Goal: Task Accomplishment & Management: Use online tool/utility

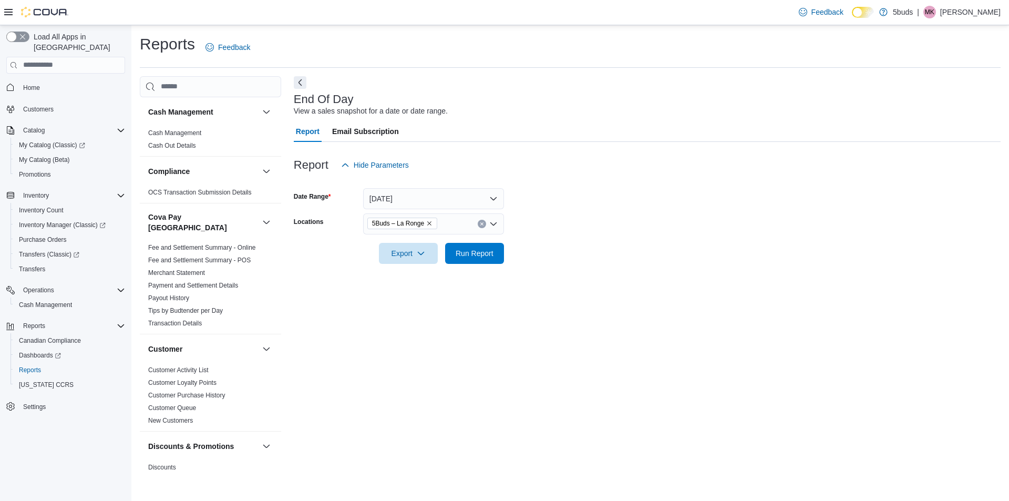
scroll to position [760, 0]
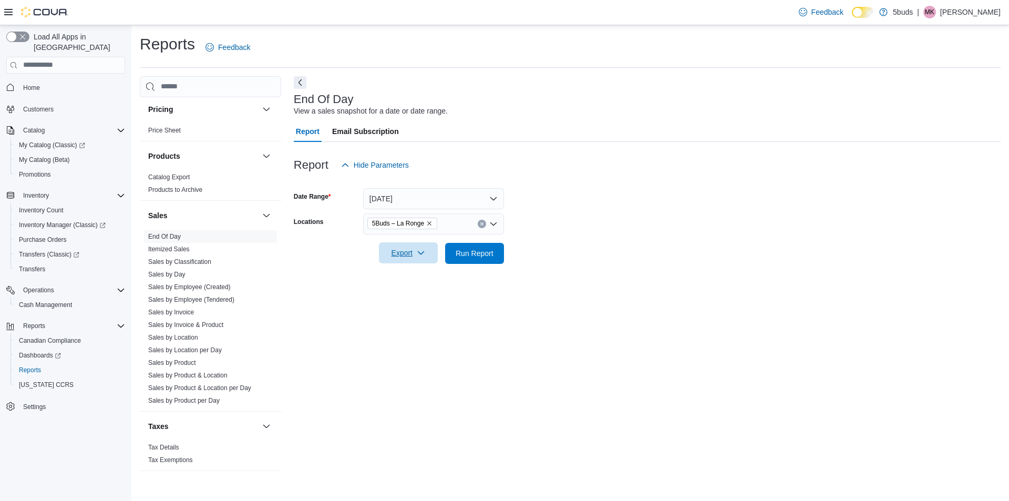
click at [397, 254] on span "Export" at bounding box center [408, 252] width 46 height 21
click at [409, 274] on span "Export to Excel" at bounding box center [409, 274] width 47 height 8
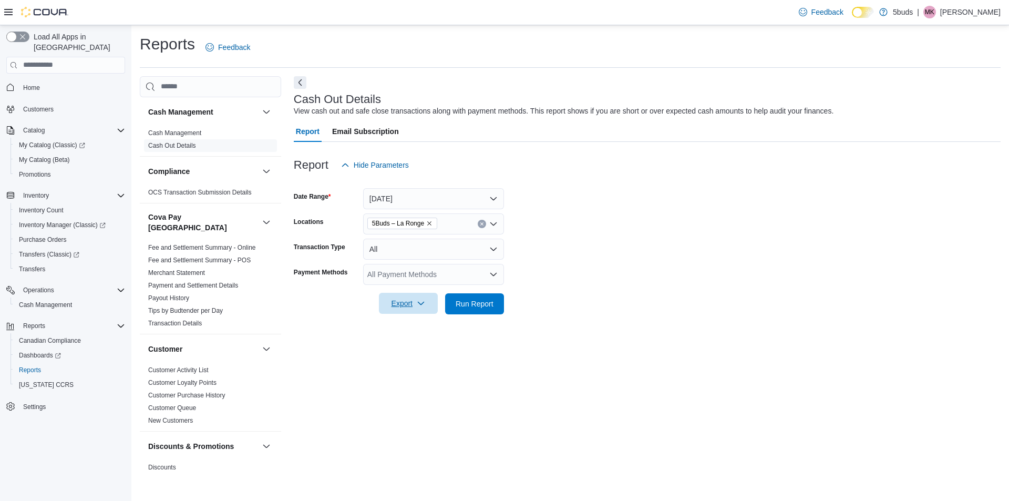
click at [409, 301] on span "Export" at bounding box center [408, 303] width 46 height 21
click at [409, 321] on span "Export to Excel" at bounding box center [409, 325] width 47 height 8
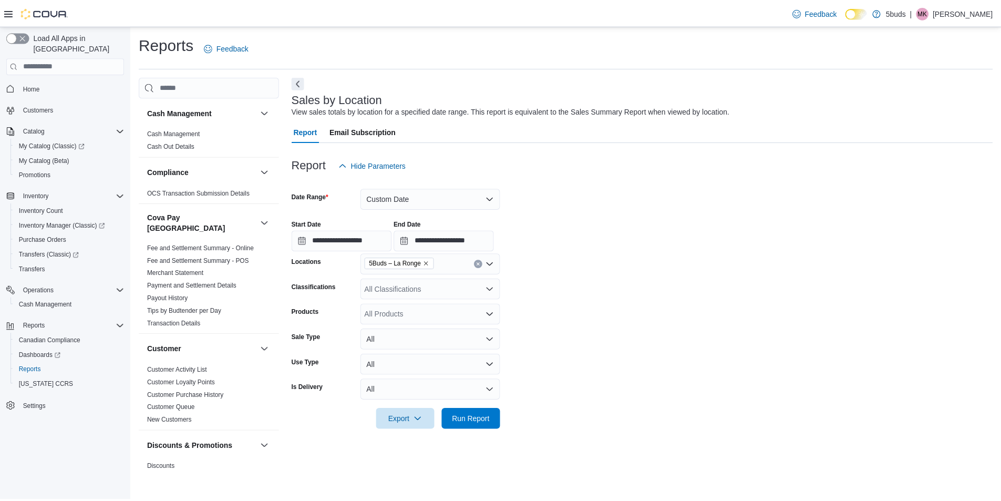
scroll to position [760, 0]
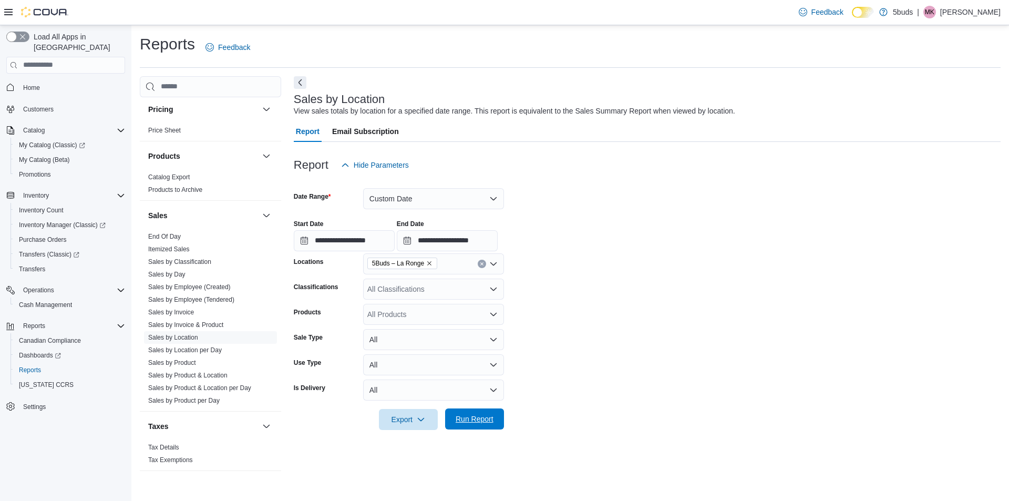
click at [455, 419] on span "Run Report" at bounding box center [474, 418] width 46 height 21
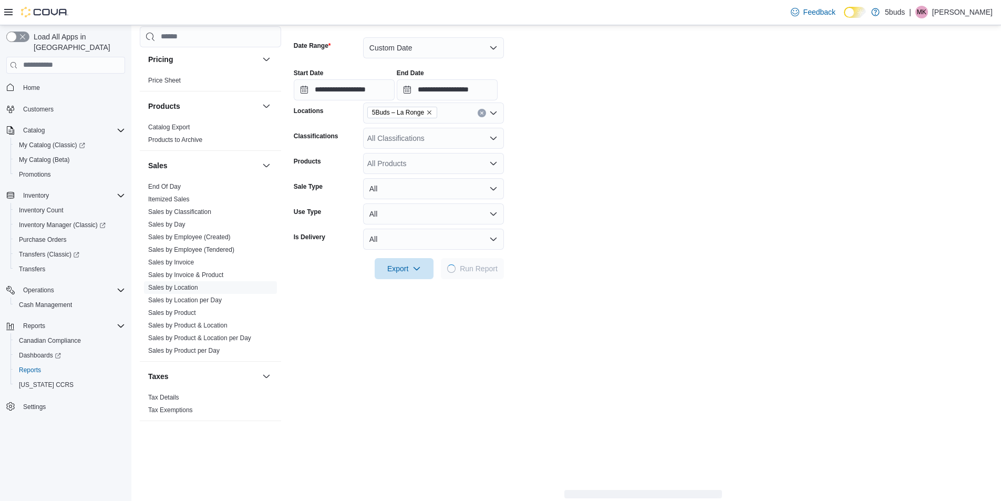
scroll to position [158, 0]
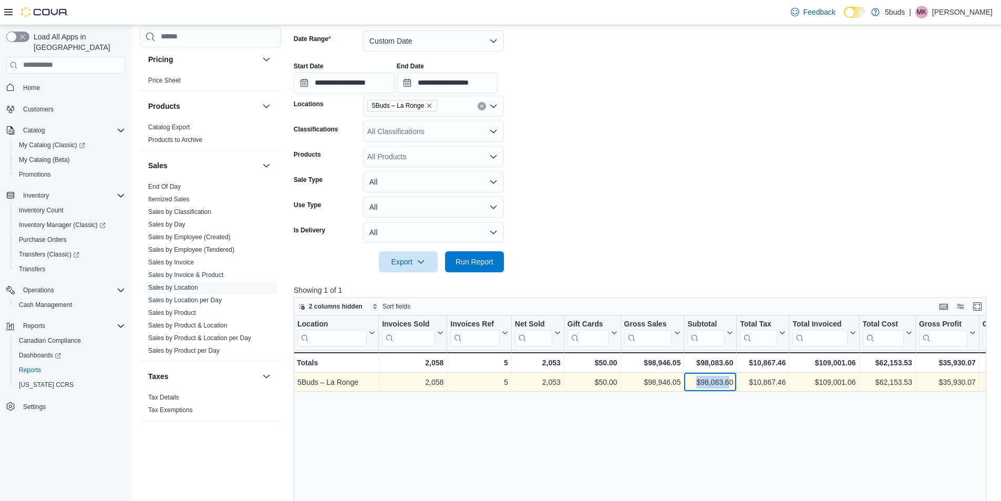
drag, startPoint x: 694, startPoint y: 381, endPoint x: 730, endPoint y: 382, distance: 36.3
click at [730, 382] on div "$98,083.60" at bounding box center [710, 382] width 46 height 13
copy div "$98,083.6"
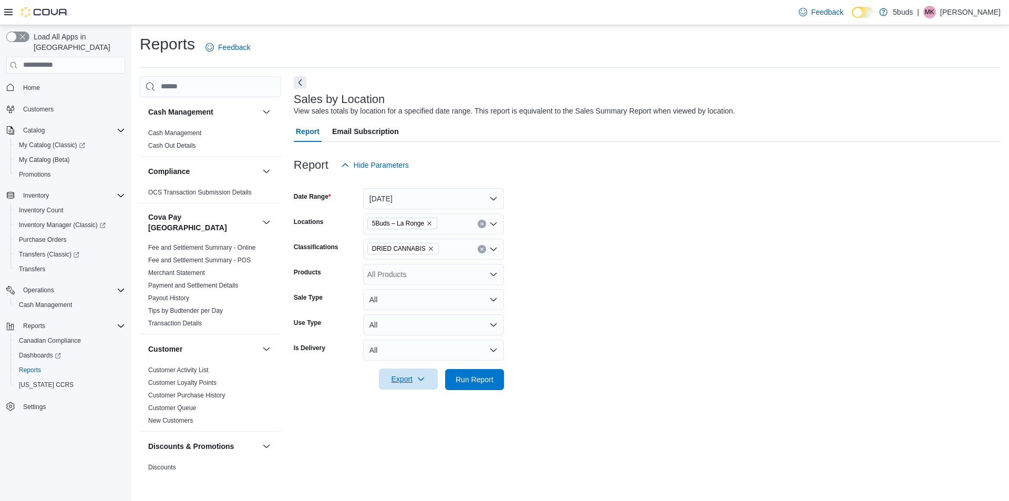
click at [415, 378] on span "Export" at bounding box center [408, 378] width 46 height 21
click at [417, 398] on span "Export to Excel" at bounding box center [409, 400] width 47 height 8
click at [418, 379] on icon "button" at bounding box center [421, 379] width 8 height 8
click at [472, 389] on div "Export Run Report" at bounding box center [399, 379] width 210 height 21
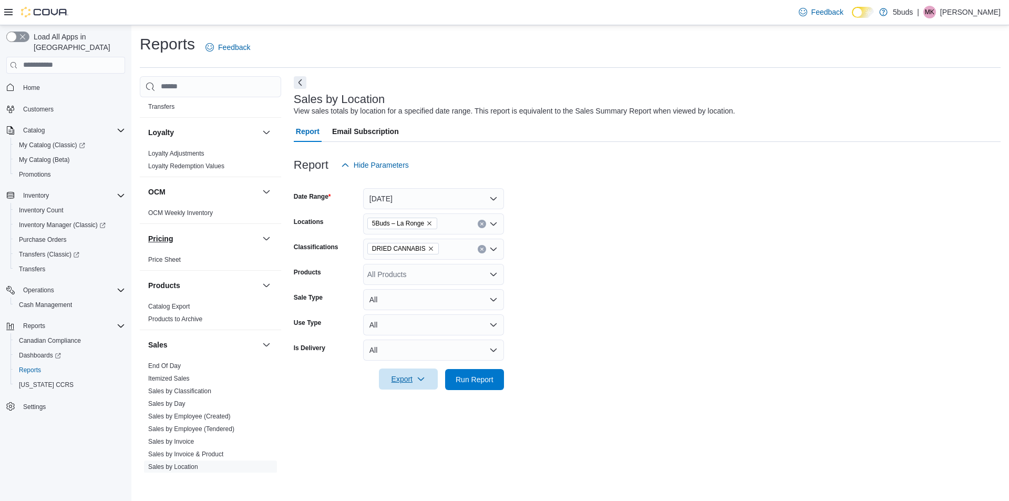
scroll to position [683, 0]
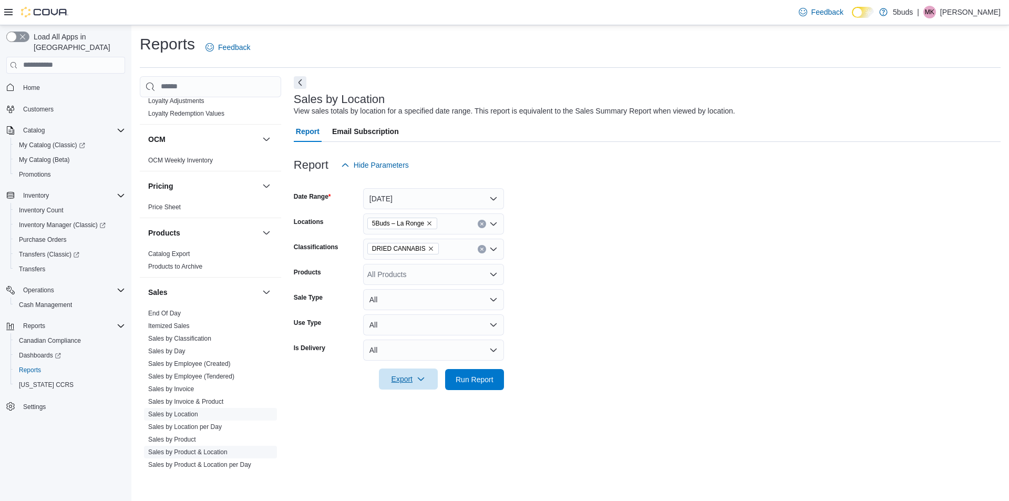
click at [193, 448] on link "Sales by Product & Location" at bounding box center [187, 451] width 79 height 7
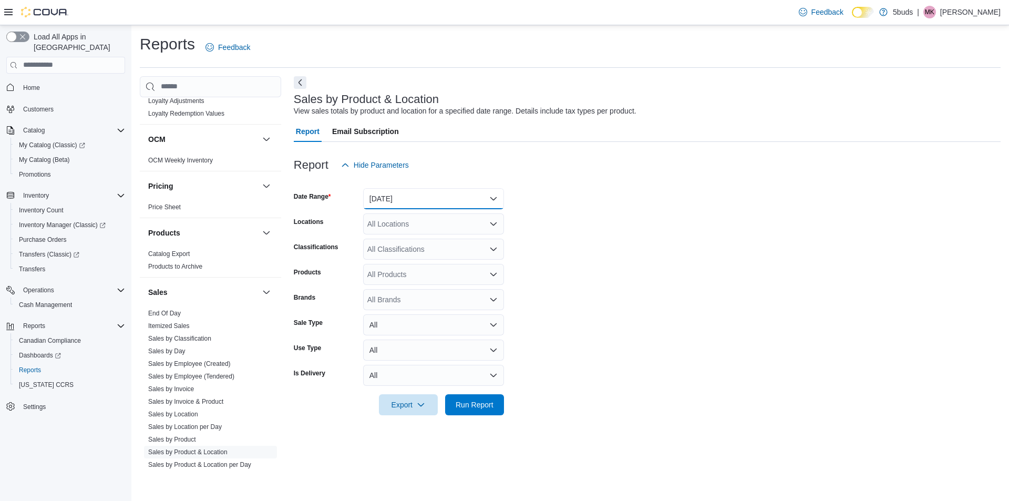
click at [407, 199] on button "Yesterday" at bounding box center [433, 198] width 141 height 21
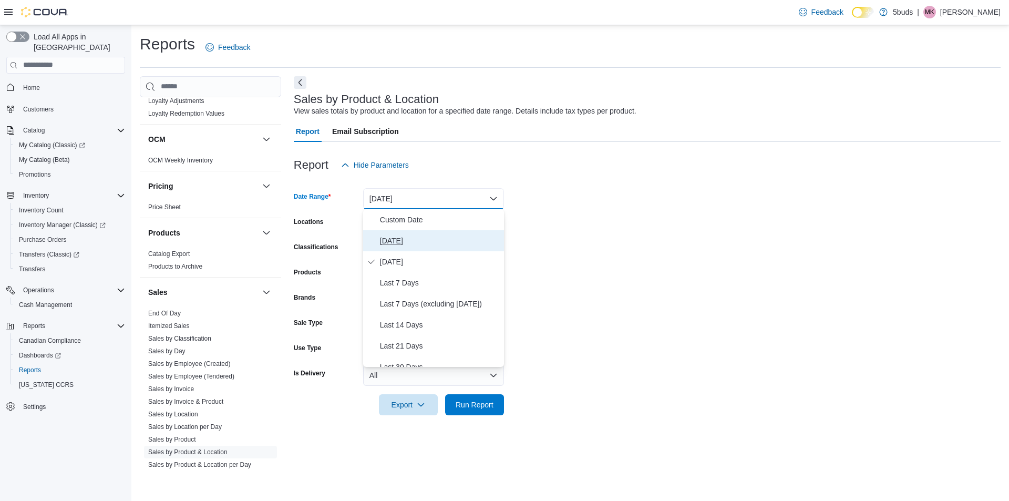
click at [407, 242] on span "[DATE]" at bounding box center [440, 240] width 120 height 13
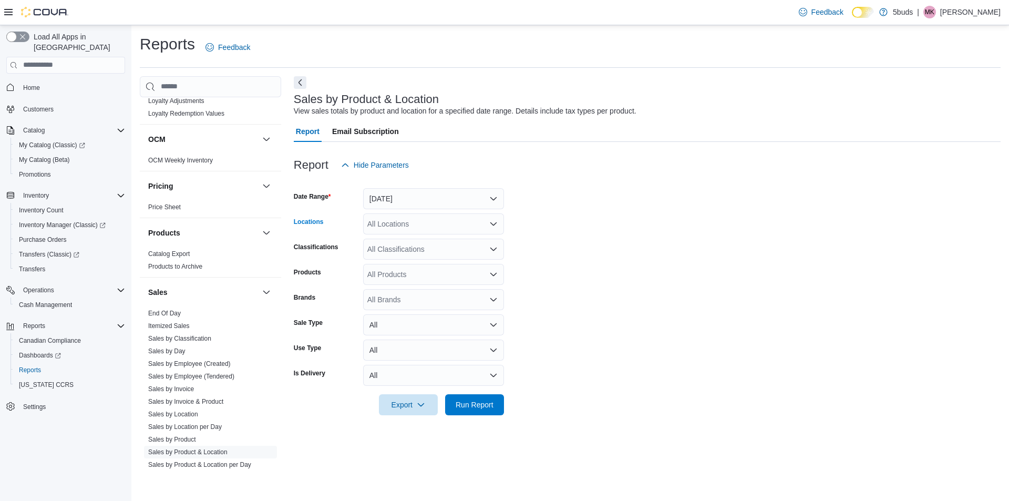
click at [399, 225] on div "All Locations" at bounding box center [433, 223] width 141 height 21
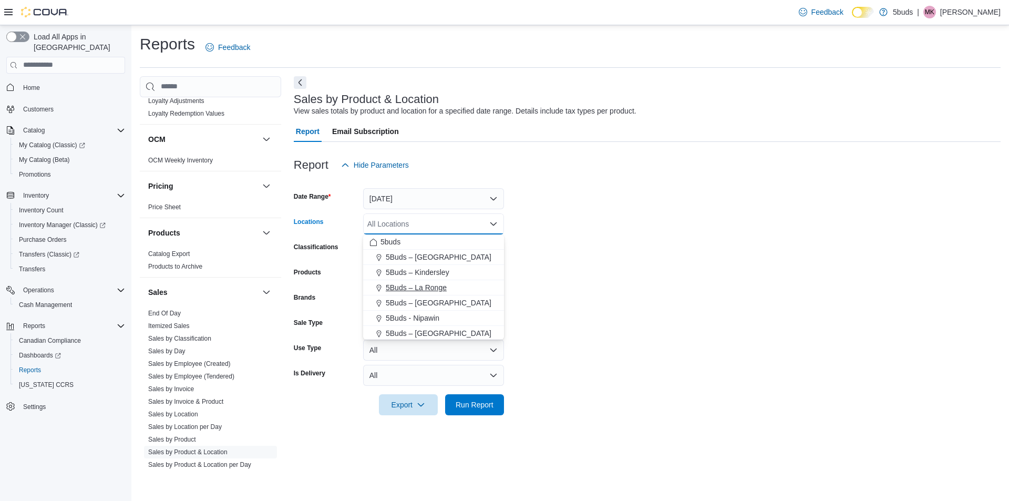
click at [411, 286] on span "5Buds – La Ronge" at bounding box center [416, 287] width 61 height 11
drag, startPoint x: 645, startPoint y: 270, endPoint x: 442, endPoint y: 256, distance: 203.3
click at [643, 271] on form "Date Range Today Locations 5Buds – La Ronge Combo box. Selected. 5Buds – La Ron…" at bounding box center [647, 296] width 707 height 240
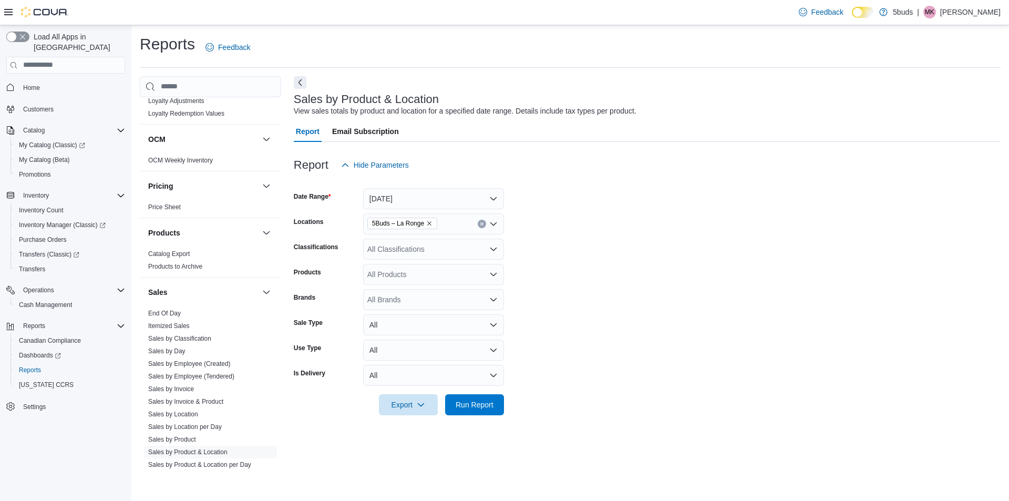
click at [442, 260] on form "Date Range Today Locations 5Buds – La Ronge Classifications All Classifications…" at bounding box center [647, 296] width 707 height 240
click at [442, 247] on div "All Classifications" at bounding box center [433, 249] width 141 height 21
click at [426, 294] on span "DRIED CANNABIS" at bounding box center [422, 297] width 63 height 11
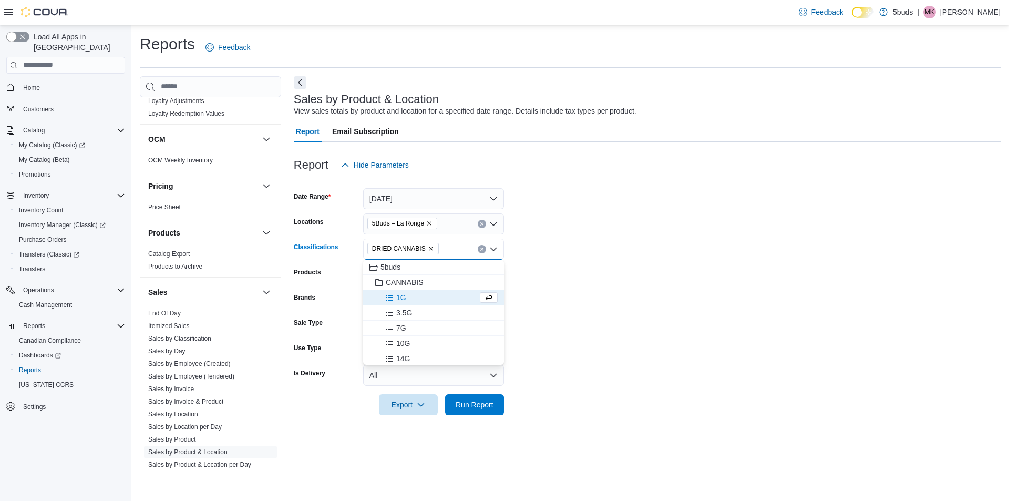
click at [624, 311] on form "Date Range Today Locations 5Buds – La Ronge Classifications DRIED CANNABIS Comb…" at bounding box center [647, 296] width 707 height 240
click at [423, 401] on icon "button" at bounding box center [421, 404] width 8 height 8
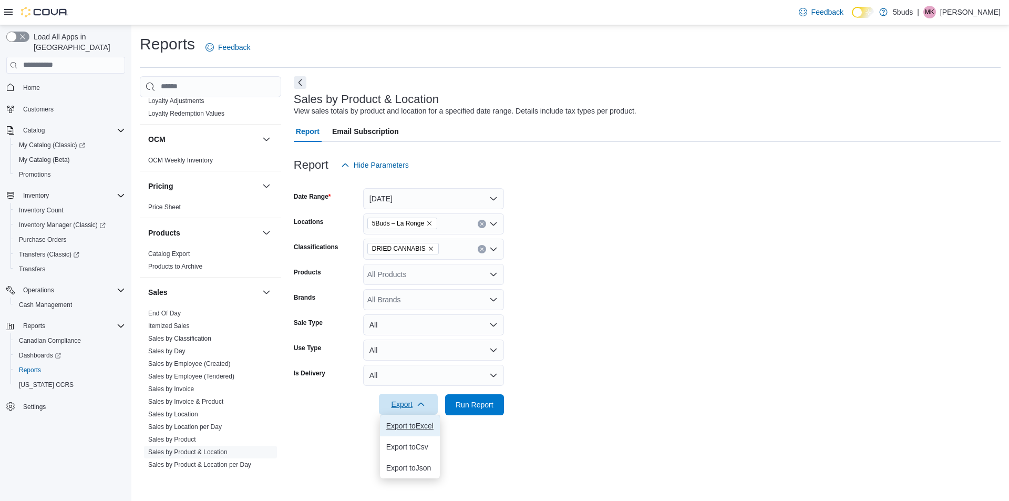
click at [425, 420] on button "Export to Excel" at bounding box center [410, 425] width 60 height 21
click at [645, 94] on div "Sales by Product & Location View sales totals by product and location for a spe…" at bounding box center [645, 105] width 702 height 24
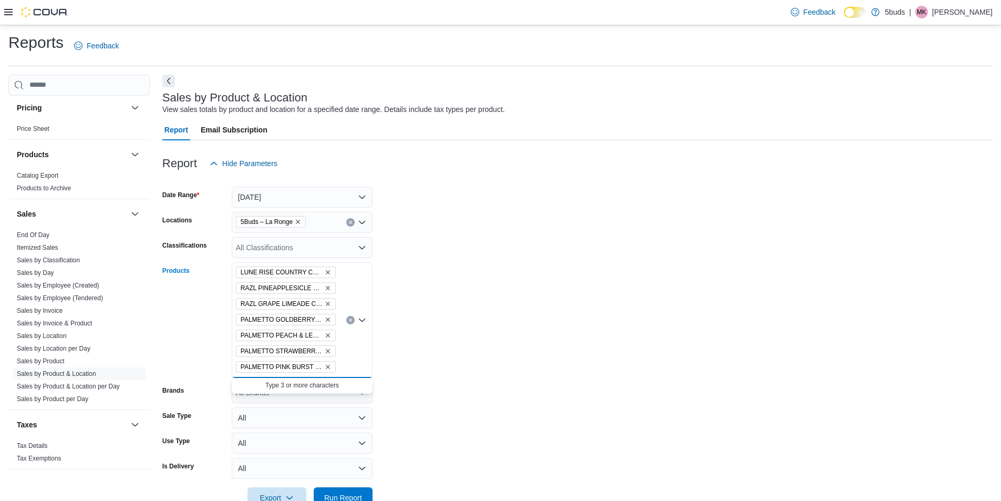
scroll to position [30, 0]
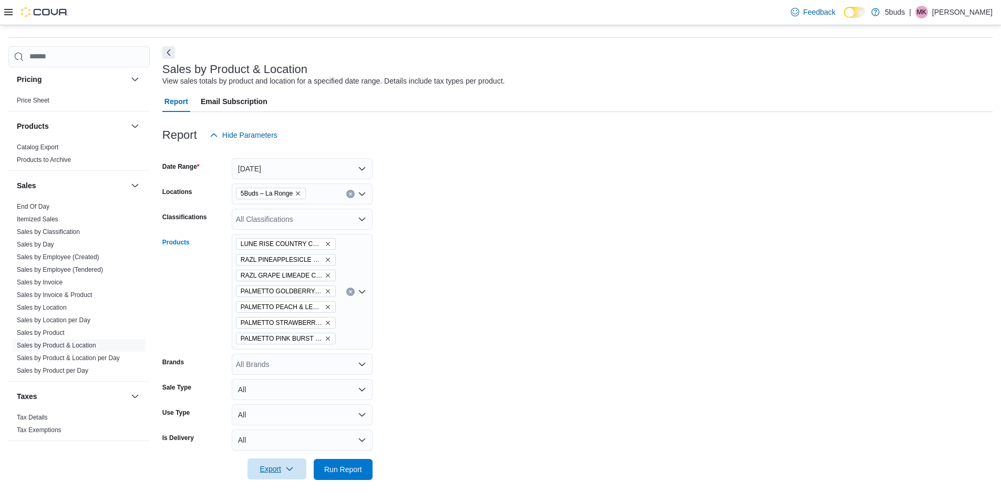
click at [280, 473] on span "Export" at bounding box center [277, 468] width 46 height 21
click at [281, 406] on span "Export to Excel" at bounding box center [278, 406] width 47 height 8
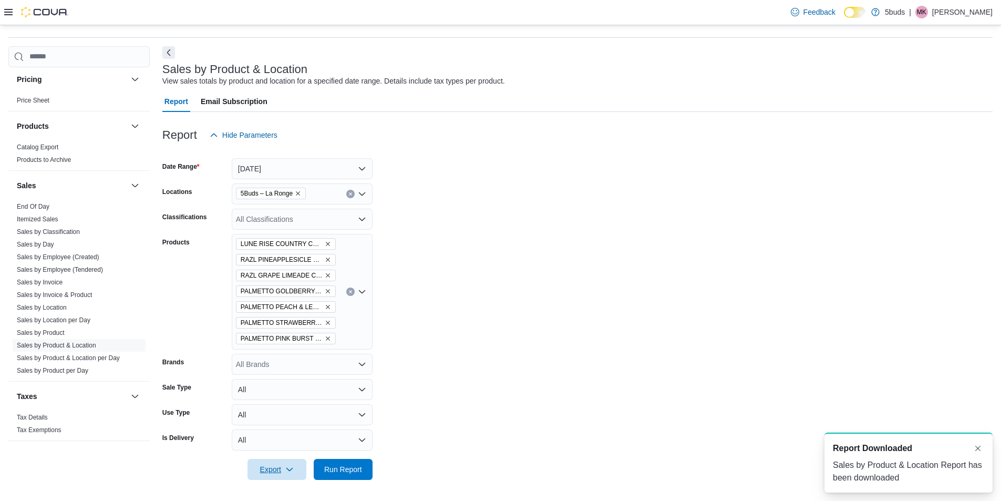
scroll to position [0, 0]
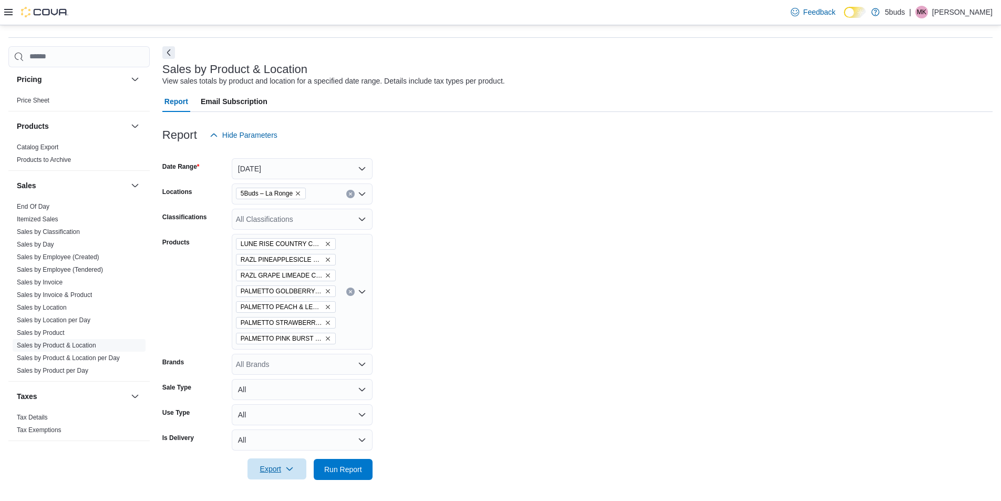
click at [296, 473] on span "Export" at bounding box center [277, 468] width 46 height 21
click at [274, 406] on span "Export to Excel" at bounding box center [278, 406] width 47 height 8
